Goal: Information Seeking & Learning: Find specific fact

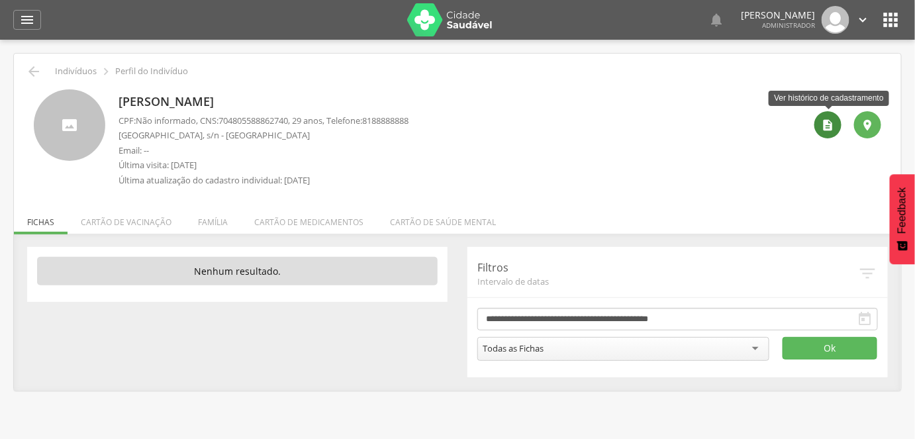
click at [835, 129] on icon "" at bounding box center [827, 124] width 13 height 13
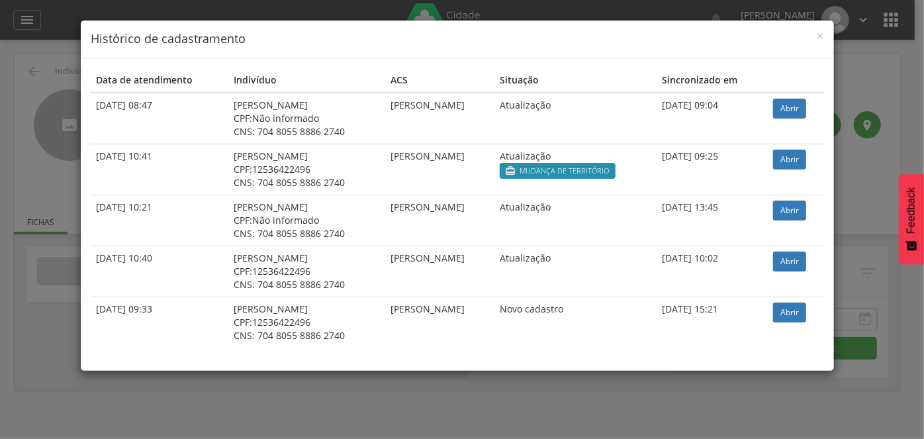
drag, startPoint x: 507, startPoint y: 105, endPoint x: 384, endPoint y: 118, distance: 123.9
click at [385, 118] on td "[PERSON_NAME]" at bounding box center [439, 119] width 109 height 52
drag, startPoint x: 95, startPoint y: 207, endPoint x: 186, endPoint y: 214, distance: 91.0
click at [186, 214] on td "29/01/2024 10:21" at bounding box center [160, 220] width 138 height 51
drag, startPoint x: 342, startPoint y: 230, endPoint x: 217, endPoint y: 207, distance: 127.2
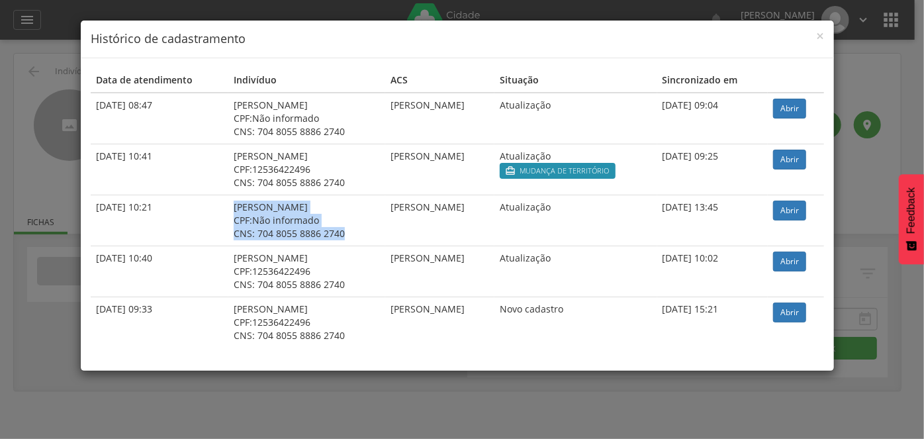
click at [228, 207] on td "Rafaela Maria da Silva Santiago CPF: Não informado CNS: 704 8055 8886 2740" at bounding box center [306, 220] width 157 height 51
drag, startPoint x: 95, startPoint y: 150, endPoint x: 177, endPoint y: 150, distance: 82.1
click at [177, 150] on td "16/07/2024 10:41" at bounding box center [160, 169] width 138 height 51
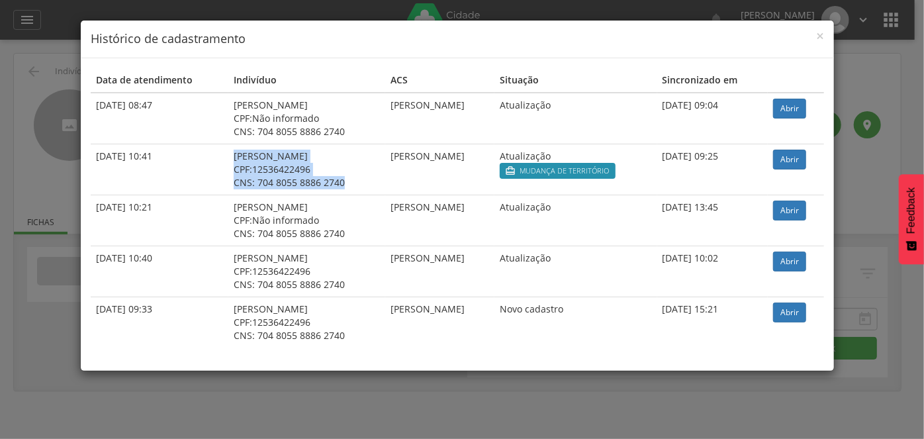
drag, startPoint x: 330, startPoint y: 179, endPoint x: 218, endPoint y: 156, distance: 113.7
click at [228, 156] on td "Rafaela Maria da Silva Santiago CPF: 12536422496 CNS: 704 8055 8886 2740" at bounding box center [306, 169] width 157 height 51
drag, startPoint x: 644, startPoint y: 169, endPoint x: 211, endPoint y: 156, distance: 433.1
click at [211, 156] on tr "16/07/2024 10:41 Rafaela Maria da Silva Santiago CPF: 12536422496 CNS: 704 8055…" at bounding box center [457, 169] width 733 height 51
click at [365, 161] on div "[PERSON_NAME]" at bounding box center [307, 156] width 146 height 13
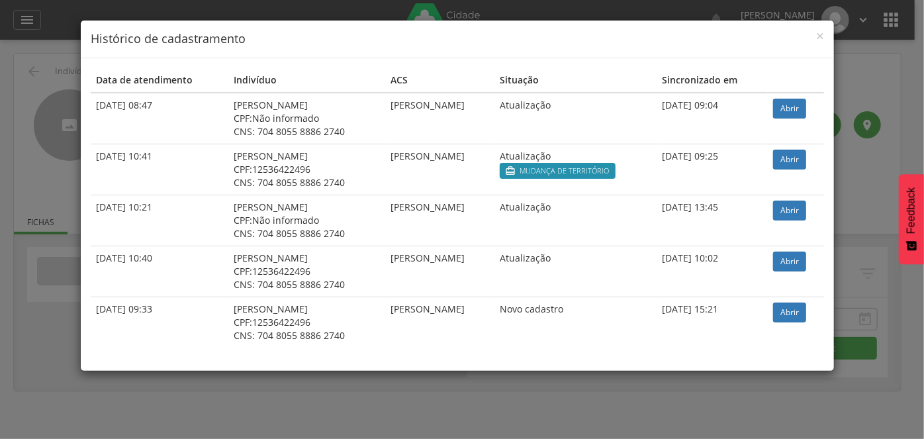
drag, startPoint x: 346, startPoint y: 137, endPoint x: 209, endPoint y: 110, distance: 140.3
click at [209, 110] on tr "07/08/2025 08:47 Rafaela Maria da Silva Santiago CPF: Não informado CNS: 704 80…" at bounding box center [457, 119] width 733 height 52
drag, startPoint x: 102, startPoint y: 100, endPoint x: 152, endPoint y: 109, distance: 50.4
click at [152, 109] on td "07/08/2025 08:47" at bounding box center [160, 119] width 138 height 52
click at [162, 113] on td "07/08/2025 08:47" at bounding box center [160, 119] width 138 height 52
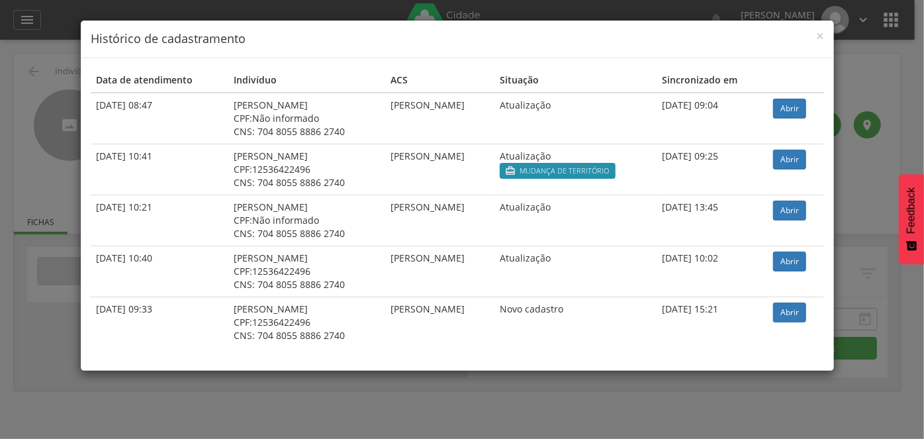
drag, startPoint x: 381, startPoint y: 103, endPoint x: 492, endPoint y: 123, distance: 113.1
click at [492, 123] on td "[PERSON_NAME]" at bounding box center [439, 119] width 109 height 52
click at [481, 133] on td "[PERSON_NAME]" at bounding box center [439, 119] width 109 height 52
drag, startPoint x: 336, startPoint y: 134, endPoint x: 209, endPoint y: 104, distance: 130.7
click at [209, 104] on tr "07/08/2025 08:47 Rafaela Maria da Silva Santiago CPF: Não informado CNS: 704 80…" at bounding box center [457, 119] width 733 height 52
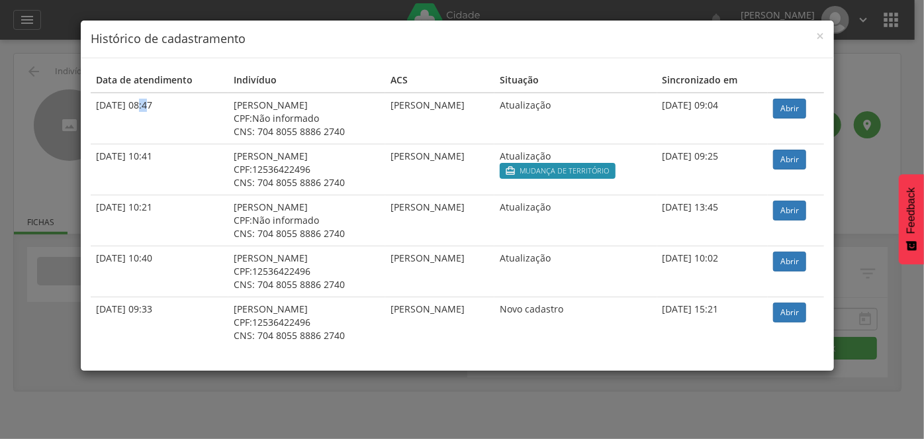
drag, startPoint x: 118, startPoint y: 105, endPoint x: 109, endPoint y: 103, distance: 8.7
click at [109, 103] on td "07/08/2025 08:47" at bounding box center [160, 119] width 138 height 52
click at [338, 152] on div "[PERSON_NAME]" at bounding box center [307, 156] width 146 height 13
drag, startPoint x: 339, startPoint y: 136, endPoint x: 210, endPoint y: 99, distance: 134.3
click at [210, 99] on tr "07/08/2025 08:47 Rafaela Maria da Silva Santiago CPF: Não informado CNS: 704 80…" at bounding box center [457, 119] width 733 height 52
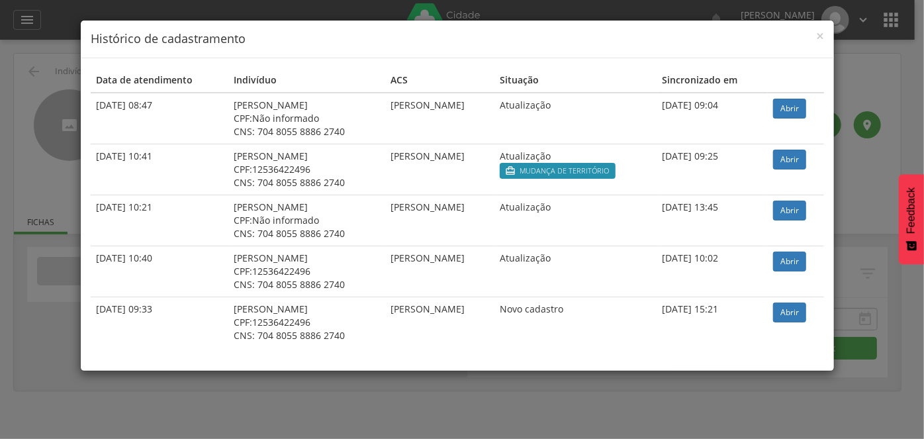
click at [211, 105] on td "07/08/2025 08:47" at bounding box center [160, 119] width 138 height 52
drag, startPoint x: 218, startPoint y: 104, endPoint x: 336, endPoint y: 136, distance: 122.9
click at [336, 136] on td "Rafaela Maria da Silva Santiago CPF: Não informado CNS: 704 8055 8886 2740" at bounding box center [306, 119] width 157 height 52
click at [332, 129] on div "CNS: 704 8055 8886 2740" at bounding box center [307, 131] width 146 height 13
drag, startPoint x: 332, startPoint y: 130, endPoint x: 217, endPoint y: 104, distance: 117.5
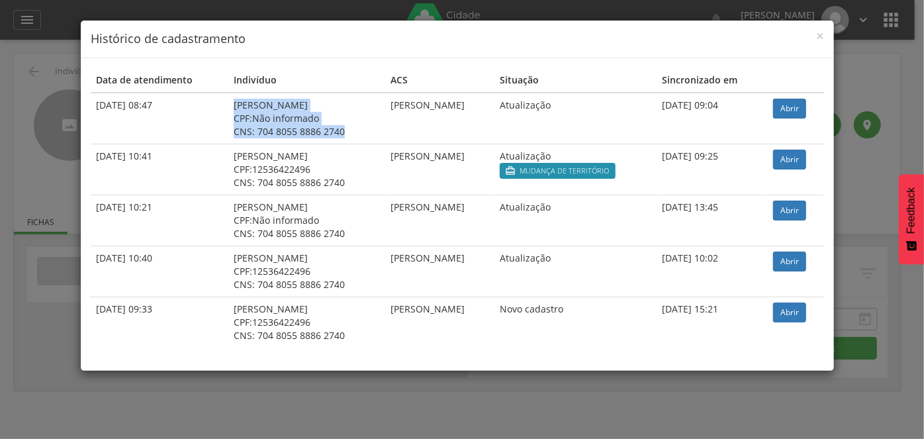
click at [228, 104] on td "Rafaela Maria da Silva Santiago CPF: Não informado CNS: 704 8055 8886 2740" at bounding box center [306, 119] width 157 height 52
click at [324, 130] on div "CNS: 704 8055 8886 2740" at bounding box center [307, 131] width 146 height 13
drag, startPoint x: 333, startPoint y: 129, endPoint x: 206, endPoint y: 108, distance: 128.8
click at [206, 108] on tr "07/08/2025 08:47 Rafaela Maria da Silva Santiago CPF: Não informado CNS: 704 80…" at bounding box center [457, 119] width 733 height 52
click at [252, 113] on span "Não informado" at bounding box center [285, 118] width 67 height 13
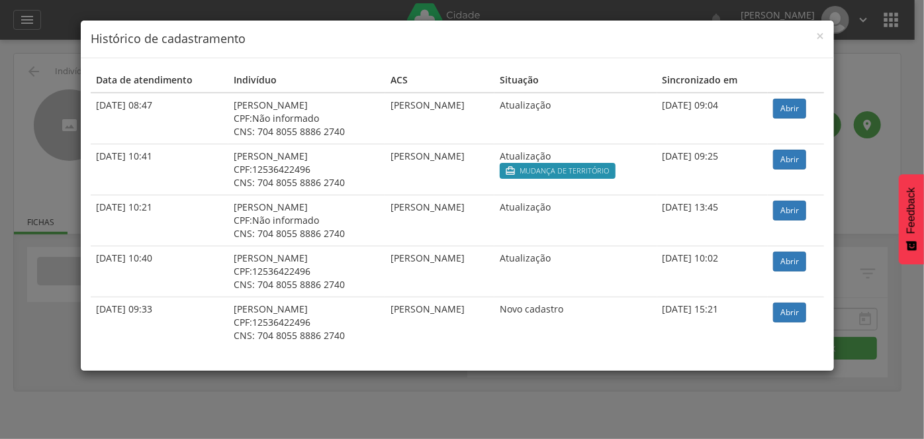
click at [340, 138] on td "Rafaela Maria da Silva Santiago CPF: Não informado CNS: 704 8055 8886 2740" at bounding box center [306, 119] width 157 height 52
drag, startPoint x: 333, startPoint y: 134, endPoint x: 212, endPoint y: 105, distance: 124.6
click at [212, 105] on tr "07/08/2025 08:47 Rafaela Maria da Silva Santiago CPF: Não informado CNS: 704 80…" at bounding box center [457, 119] width 733 height 52
drag, startPoint x: 168, startPoint y: 108, endPoint x: 102, endPoint y: 108, distance: 66.2
click at [102, 108] on td "07/08/2025 08:47" at bounding box center [160, 119] width 138 height 52
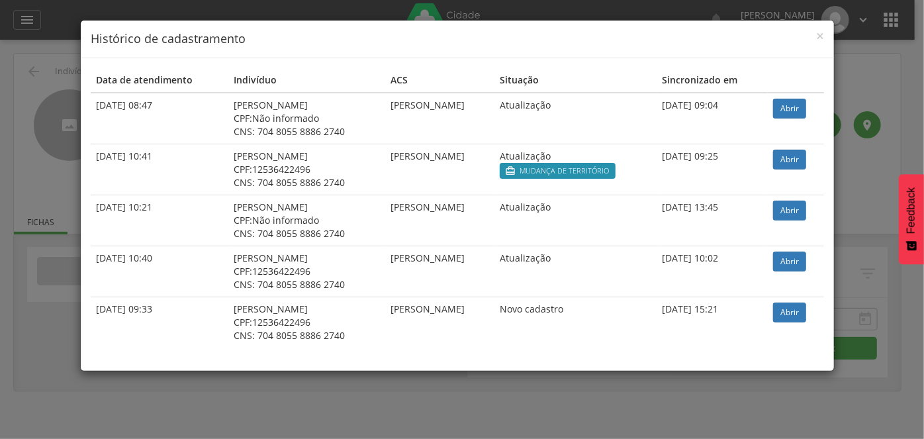
click at [191, 113] on td "07/08/2025 08:47" at bounding box center [160, 119] width 138 height 52
drag, startPoint x: 93, startPoint y: 105, endPoint x: 334, endPoint y: 133, distance: 242.0
click at [334, 133] on tr "07/08/2025 08:47 Rafaela Maria da Silva Santiago CPF: Não informado CNS: 704 80…" at bounding box center [457, 119] width 733 height 52
click at [385, 124] on td "[PERSON_NAME]" at bounding box center [439, 119] width 109 height 52
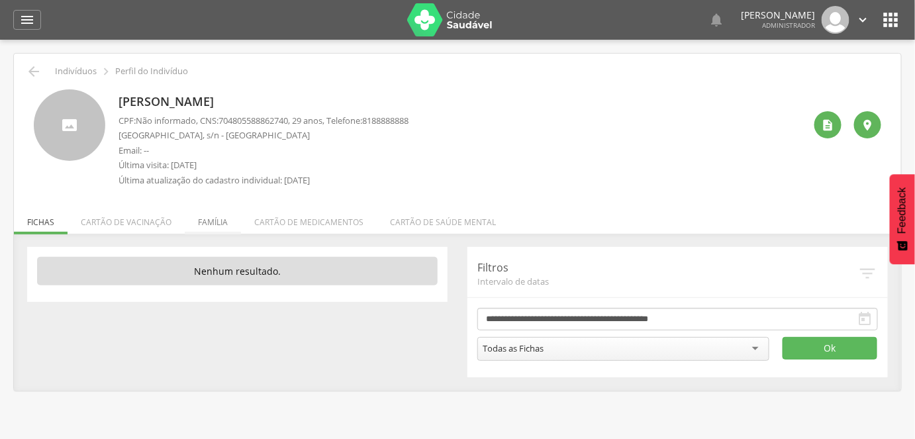
click at [221, 221] on li "Família" at bounding box center [213, 218] width 56 height 31
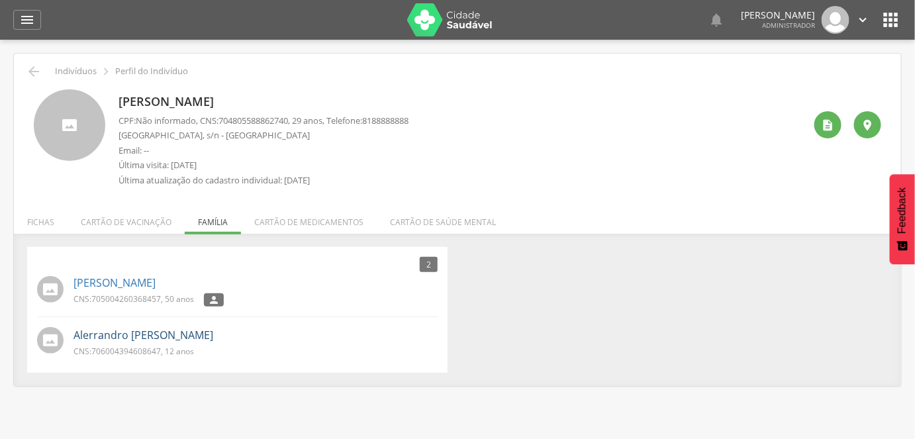
click at [172, 339] on link "Alerrandro [PERSON_NAME]" at bounding box center [143, 335] width 140 height 15
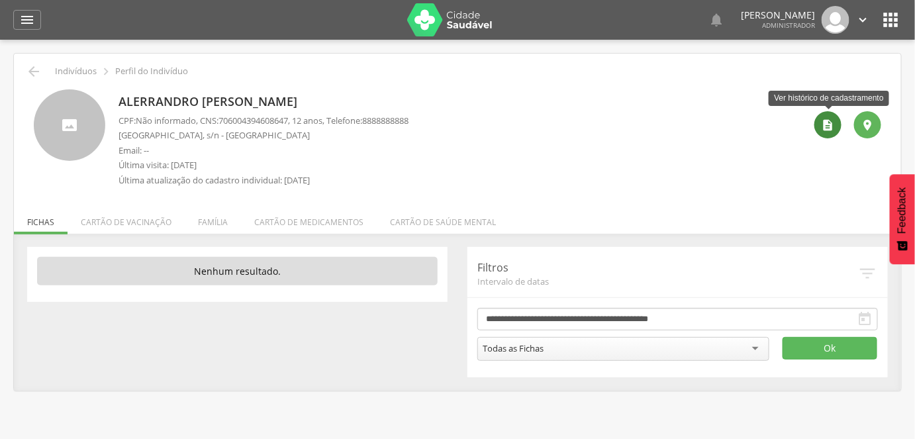
click at [833, 124] on icon "" at bounding box center [827, 124] width 13 height 13
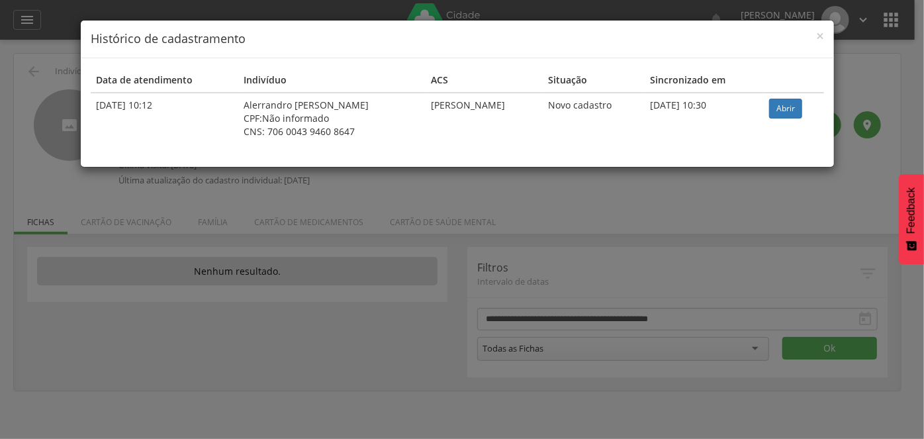
click at [228, 277] on div "× Histórico de cadastramento Data de atendimento Indivíduo ACS Situação Sincron…" at bounding box center [462, 219] width 924 height 439
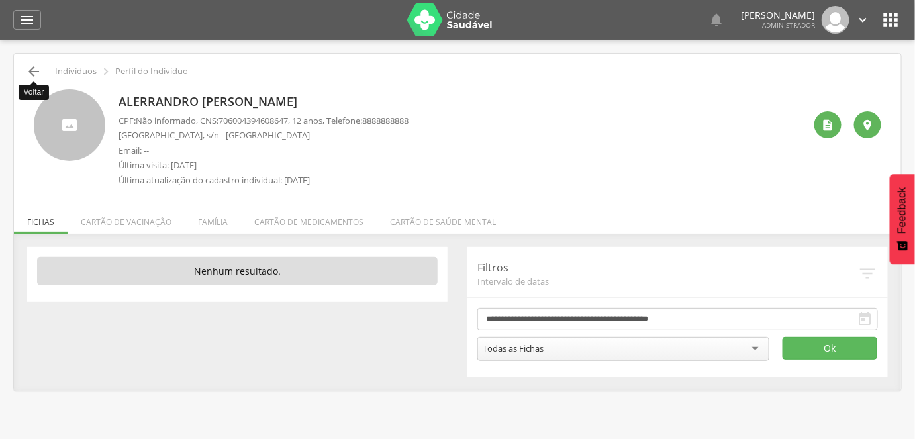
click at [29, 77] on icon "" at bounding box center [34, 72] width 16 height 16
click at [216, 226] on li "Família" at bounding box center [213, 218] width 56 height 31
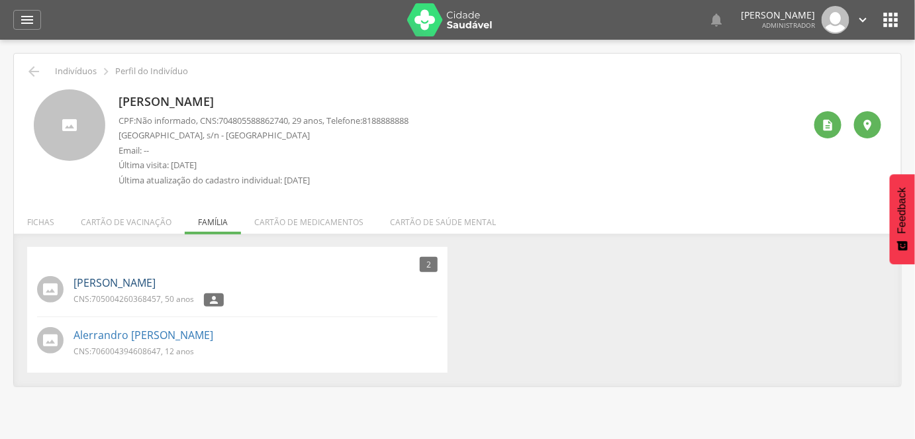
click at [81, 283] on link "[PERSON_NAME]" at bounding box center [114, 282] width 82 height 15
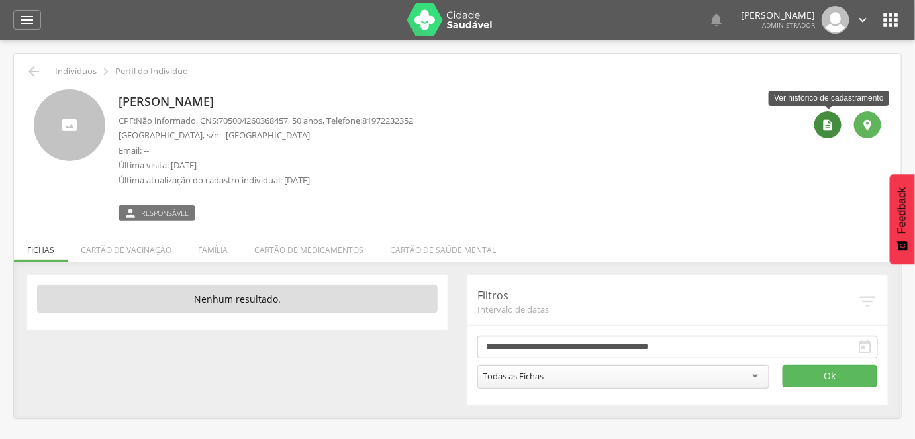
click at [829, 127] on icon "" at bounding box center [827, 124] width 13 height 13
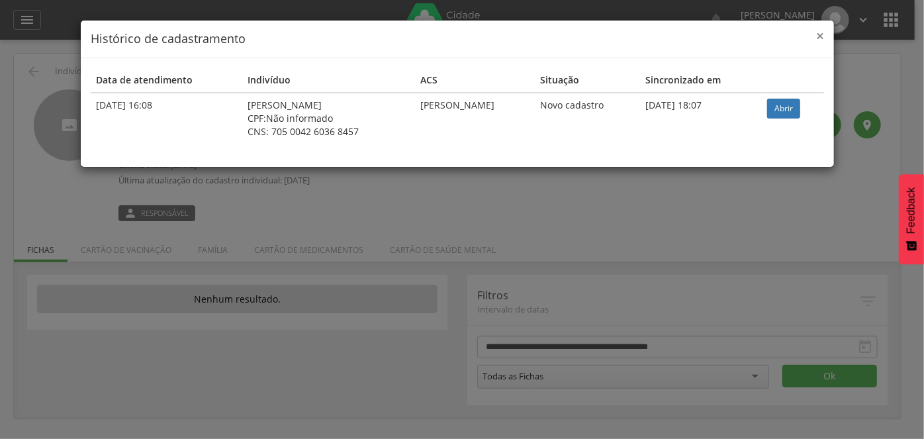
click at [818, 38] on span "×" at bounding box center [820, 35] width 8 height 19
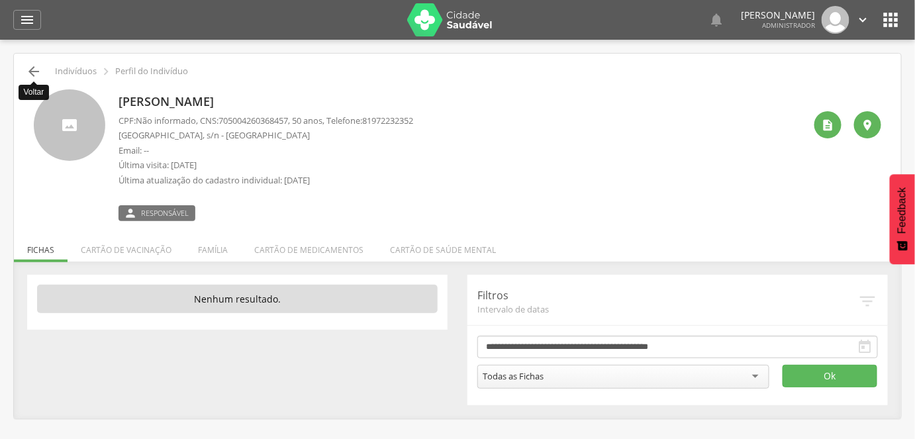
click at [34, 69] on icon "" at bounding box center [34, 72] width 16 height 16
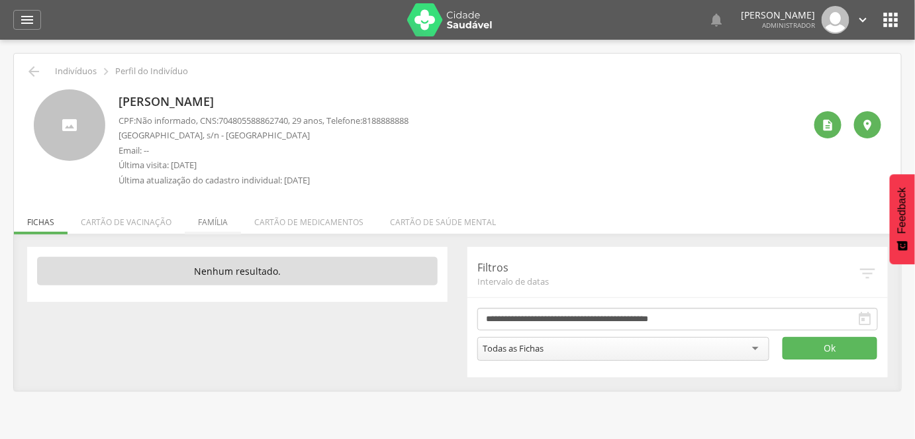
click at [203, 224] on li "Família" at bounding box center [213, 218] width 56 height 31
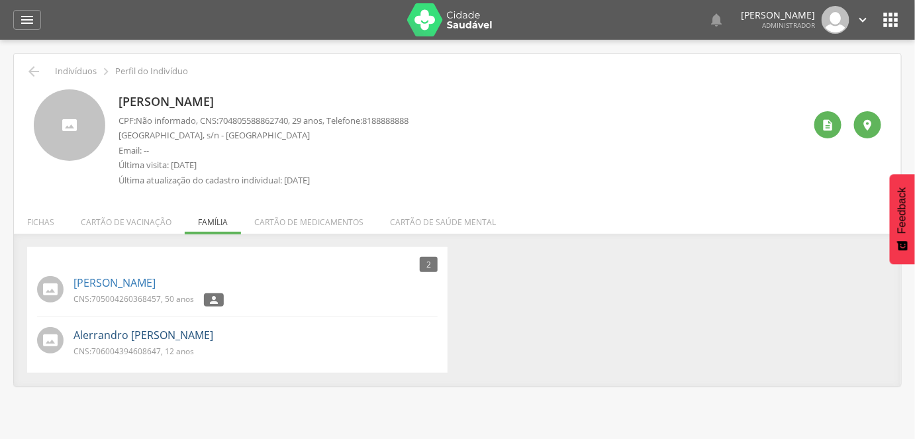
click at [169, 338] on link "Alerrandro [PERSON_NAME]" at bounding box center [143, 335] width 140 height 15
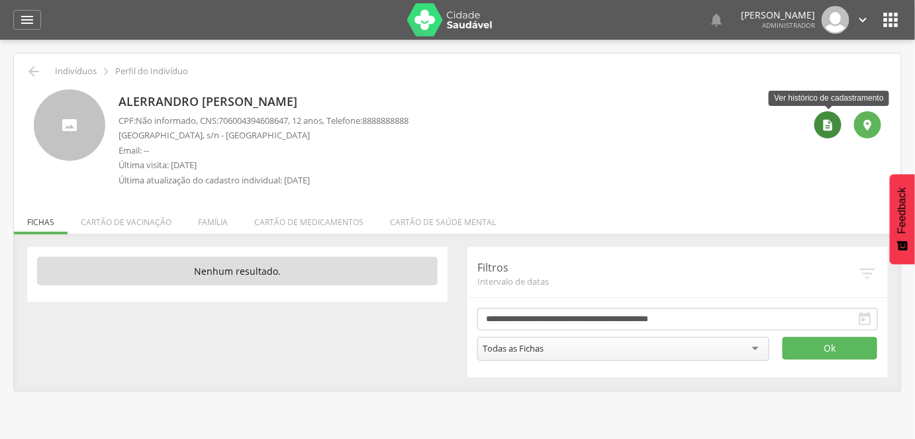
click at [822, 126] on icon "" at bounding box center [827, 124] width 13 height 13
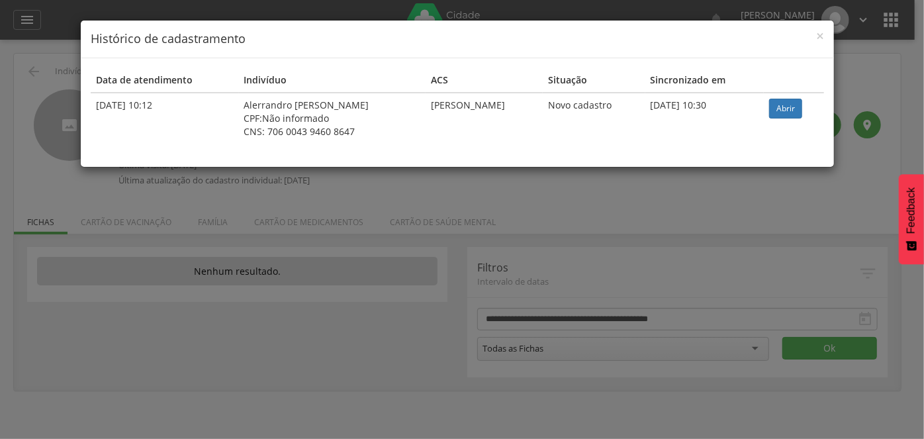
drag, startPoint x: 344, startPoint y: 140, endPoint x: 203, endPoint y: 109, distance: 145.0
click at [203, 109] on tr "[DATE] 10:12 [PERSON_NAME] CPF: Não informado CNS: 706 0043 9460 8647 [PERSON_N…" at bounding box center [457, 118] width 733 height 51
click at [483, 122] on td "[PERSON_NAME]" at bounding box center [484, 118] width 117 height 51
drag, startPoint x: 748, startPoint y: 105, endPoint x: 84, endPoint y: 103, distance: 663.9
click at [84, 103] on div "Data de atendimento Indivíduo ACS Situação Sincronizado em [DATE] 10:12 [PERSON…" at bounding box center [457, 112] width 753 height 109
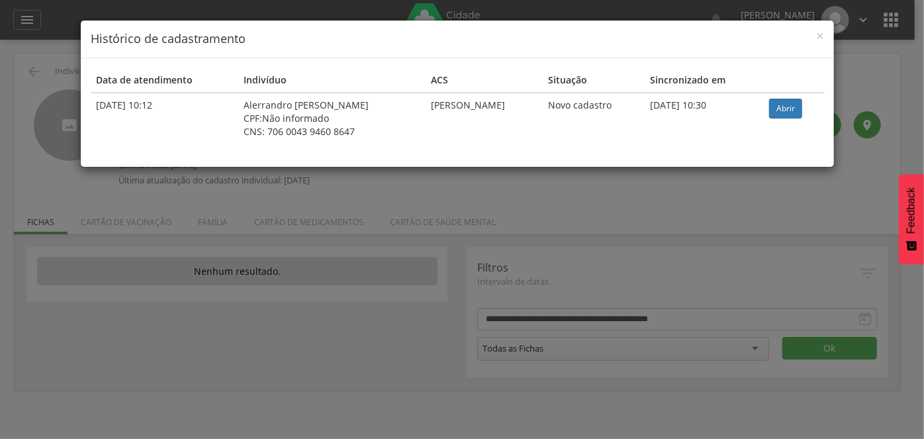
click at [146, 152] on div "Data de atendimento Indivíduo ACS Situação Sincronizado em [DATE] 10:12 [PERSON…" at bounding box center [457, 112] width 753 height 109
drag, startPoint x: 332, startPoint y: 134, endPoint x: 219, endPoint y: 101, distance: 118.1
click at [239, 101] on td "Alerrandro [PERSON_NAME] CPF: Não informado CNS: 706 0043 9460 8647" at bounding box center [332, 118] width 187 height 51
click at [168, 122] on td "[DATE] 10:12" at bounding box center [165, 118] width 148 height 51
drag, startPoint x: 91, startPoint y: 103, endPoint x: 735, endPoint y: 140, distance: 644.5
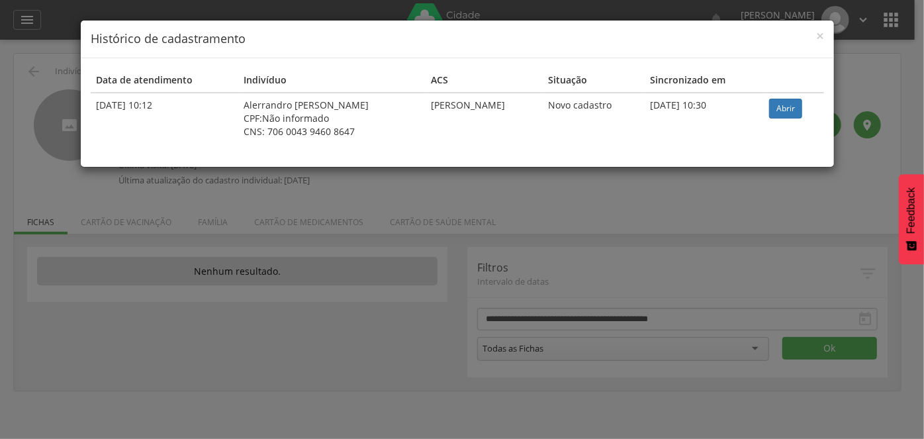
click at [735, 140] on tr "[DATE] 10:12 [PERSON_NAME] CPF: Não informado CNS: 706 0043 9460 8647 [PERSON_N…" at bounding box center [457, 118] width 733 height 51
click at [735, 140] on td "[DATE] 10:30" at bounding box center [704, 118] width 118 height 51
click at [438, 325] on div "× Histórico de cadastramento Data de atendimento Indivíduo ACS Situação Sincron…" at bounding box center [462, 219] width 924 height 439
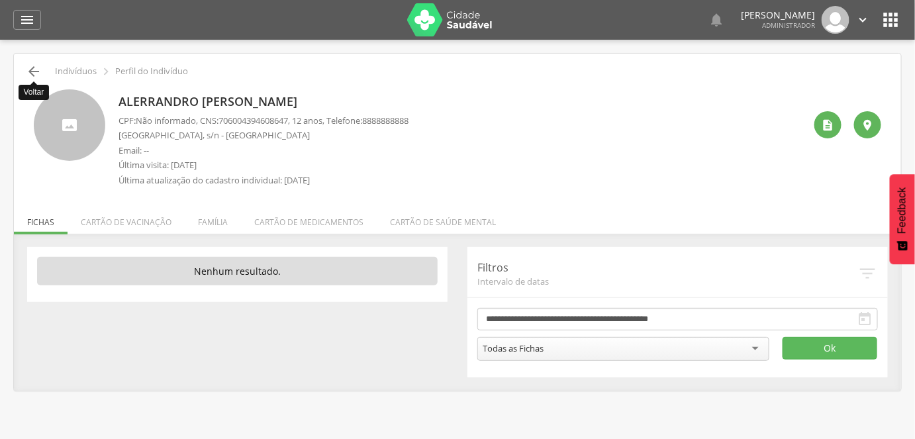
click at [40, 71] on icon "" at bounding box center [34, 72] width 16 height 16
click at [212, 222] on li "Família" at bounding box center [213, 218] width 56 height 31
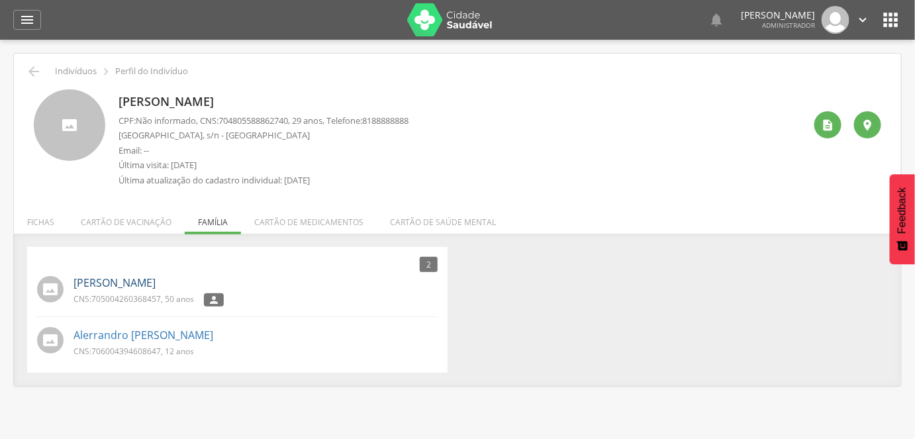
click at [126, 283] on link "[PERSON_NAME]" at bounding box center [114, 282] width 82 height 15
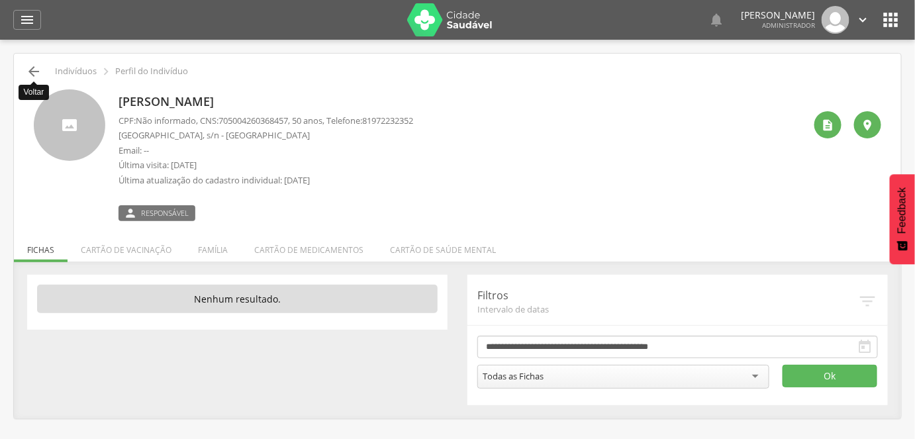
click at [36, 79] on icon "" at bounding box center [34, 72] width 16 height 16
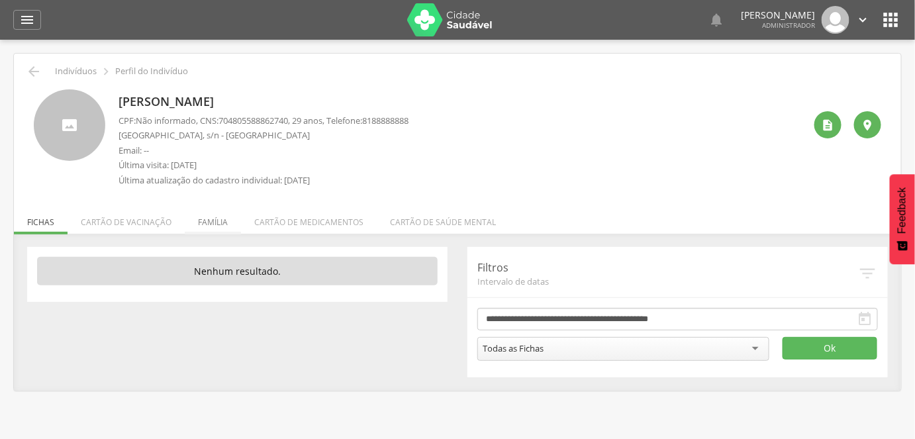
click at [196, 219] on li "Família" at bounding box center [213, 218] width 56 height 31
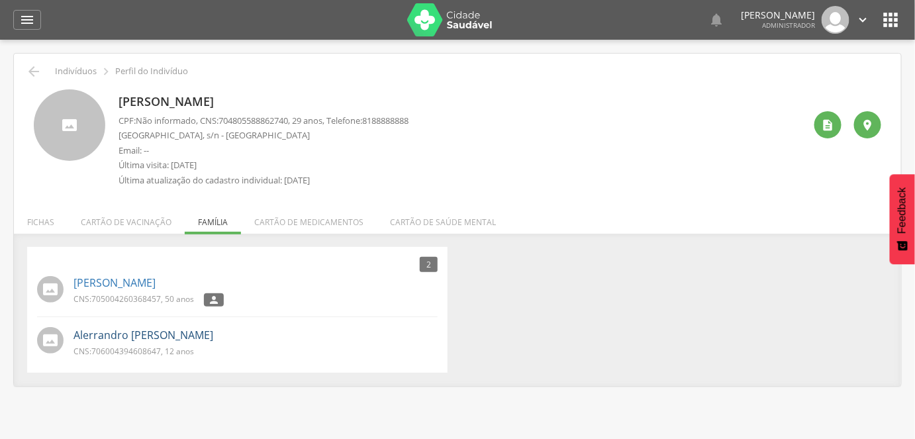
click at [150, 339] on link "Alerrandro [PERSON_NAME]" at bounding box center [143, 335] width 140 height 15
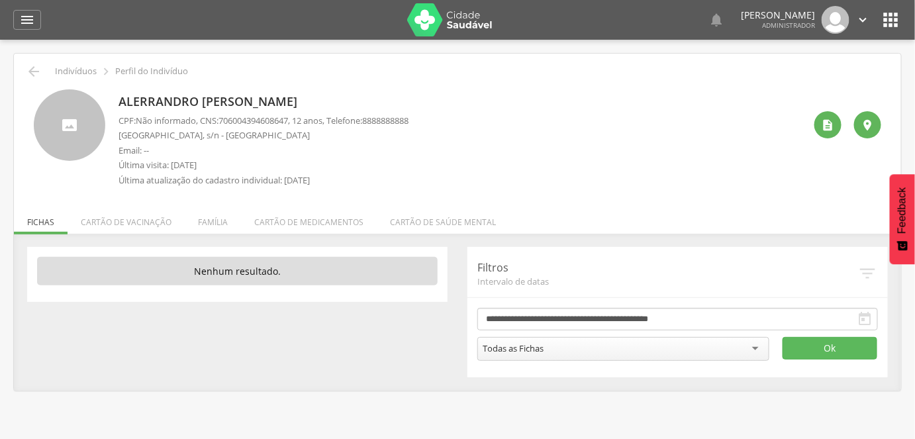
drag, startPoint x: 122, startPoint y: 98, endPoint x: 377, endPoint y: 95, distance: 255.5
click at [377, 95] on p "Alerrandro [PERSON_NAME]" at bounding box center [263, 101] width 290 height 17
copy p "Alerrandro [PERSON_NAME]"
click at [490, 120] on div "Alerrandro [PERSON_NAME] CPF: Não informado , CNS: [PHONE_NUMBER] , 12 anos, Te…" at bounding box center [461, 141] width 686 height 104
click at [28, 75] on icon "" at bounding box center [34, 72] width 16 height 16
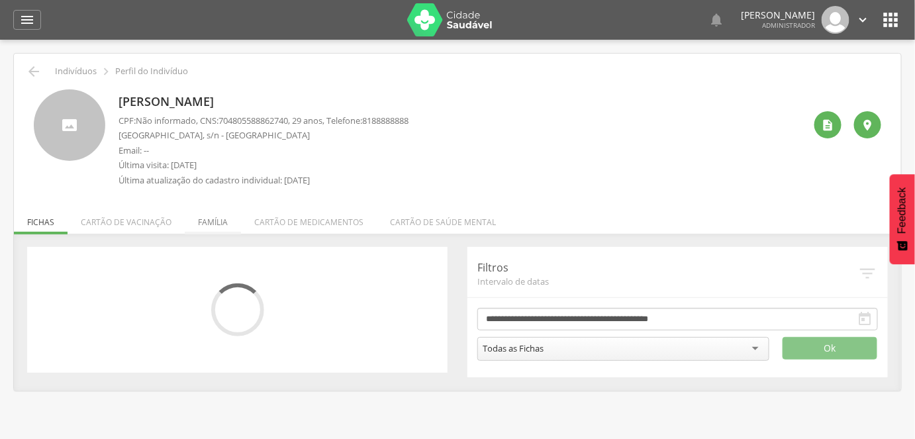
click at [222, 226] on li "Família" at bounding box center [213, 218] width 56 height 31
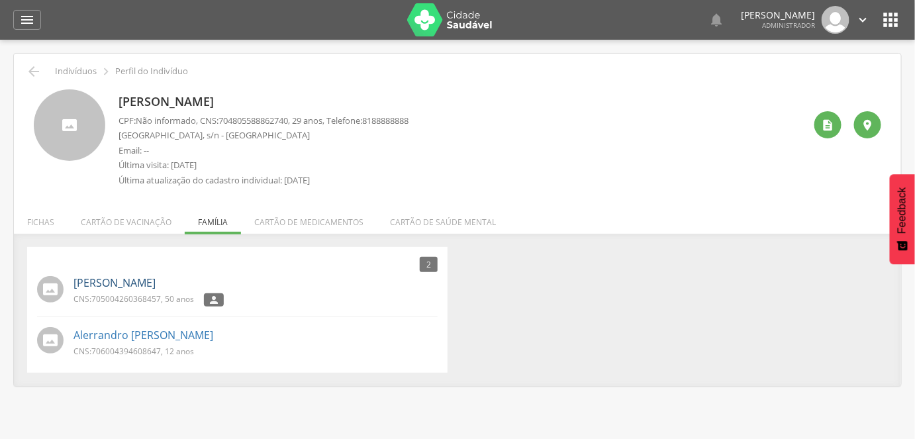
click at [130, 284] on link "[PERSON_NAME]" at bounding box center [114, 282] width 82 height 15
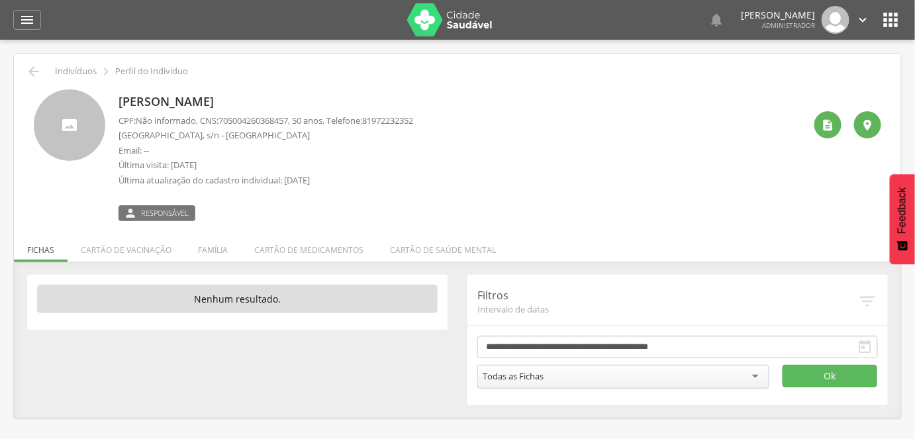
drag, startPoint x: 122, startPoint y: 105, endPoint x: 233, endPoint y: 103, distance: 110.6
click at [233, 103] on p "[PERSON_NAME]" at bounding box center [265, 101] width 295 height 17
copy p "[PERSON_NAME]"
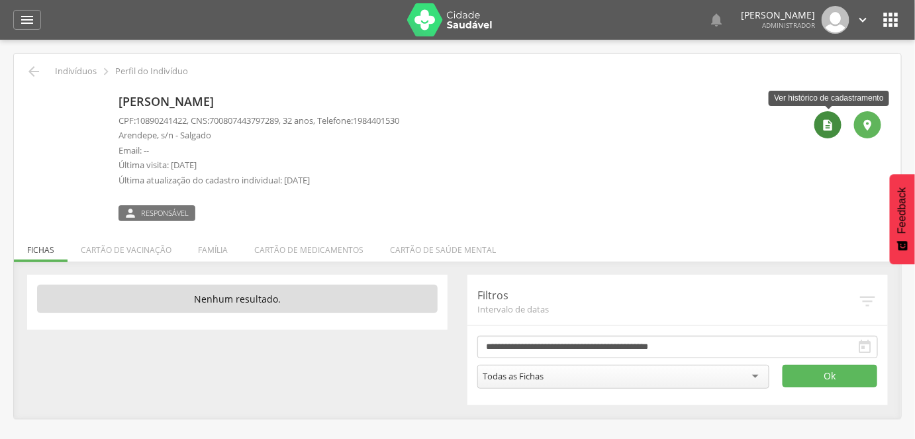
click at [831, 132] on div "" at bounding box center [827, 124] width 27 height 27
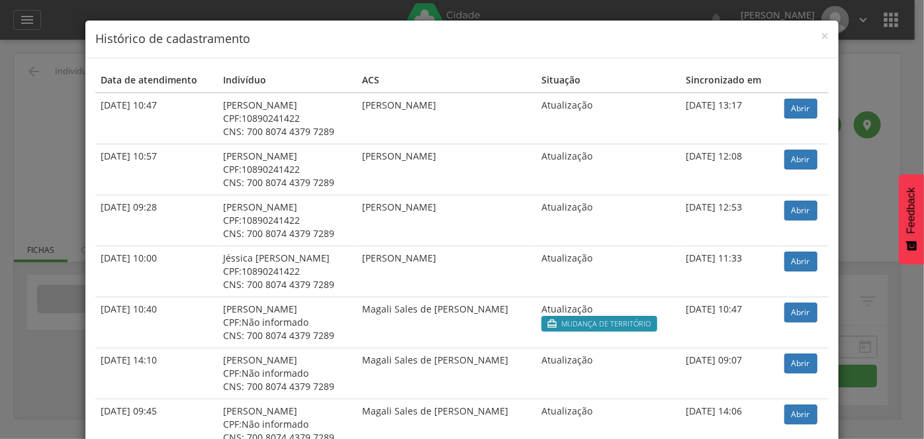
click at [46, 224] on div "× Histórico de cadastramento Data de atendimento Indivíduo ACS Situação Sincron…" at bounding box center [462, 219] width 924 height 439
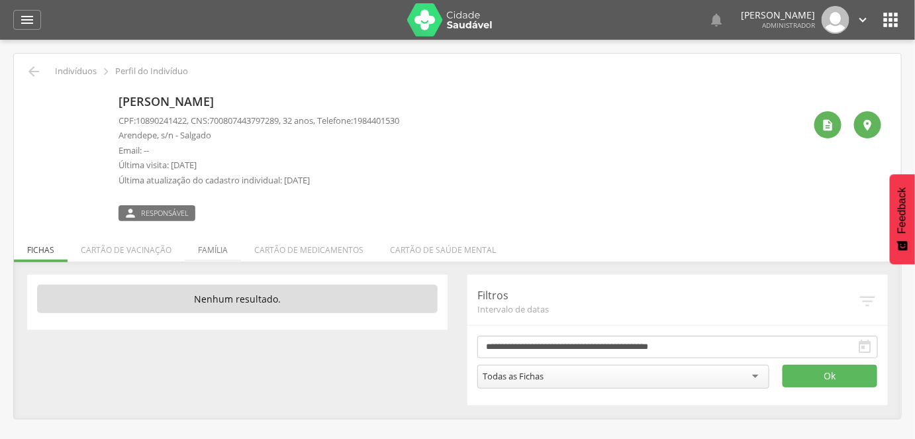
click at [195, 248] on li "Família" at bounding box center [213, 246] width 56 height 31
